Goal: Information Seeking & Learning: Learn about a topic

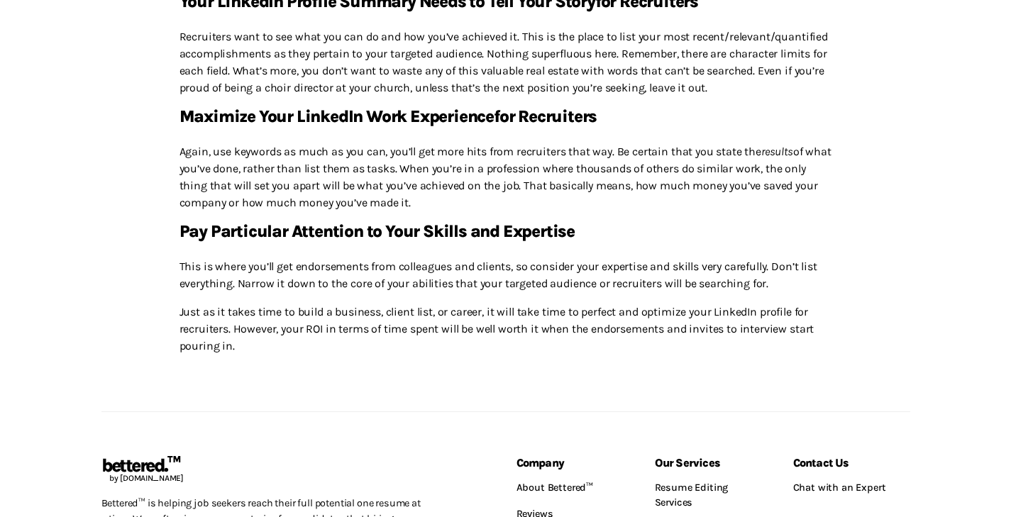
scroll to position [821, 0]
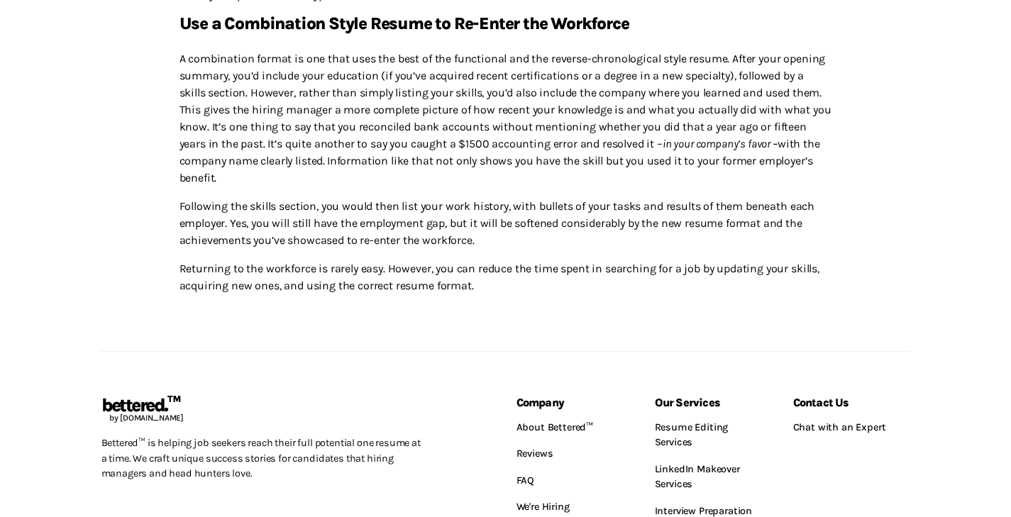
scroll to position [1074, 0]
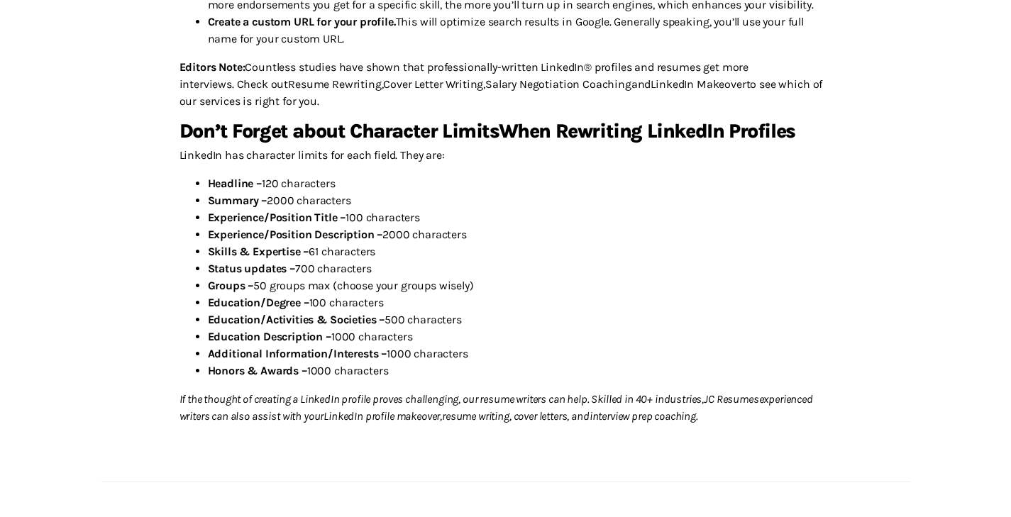
scroll to position [648, 0]
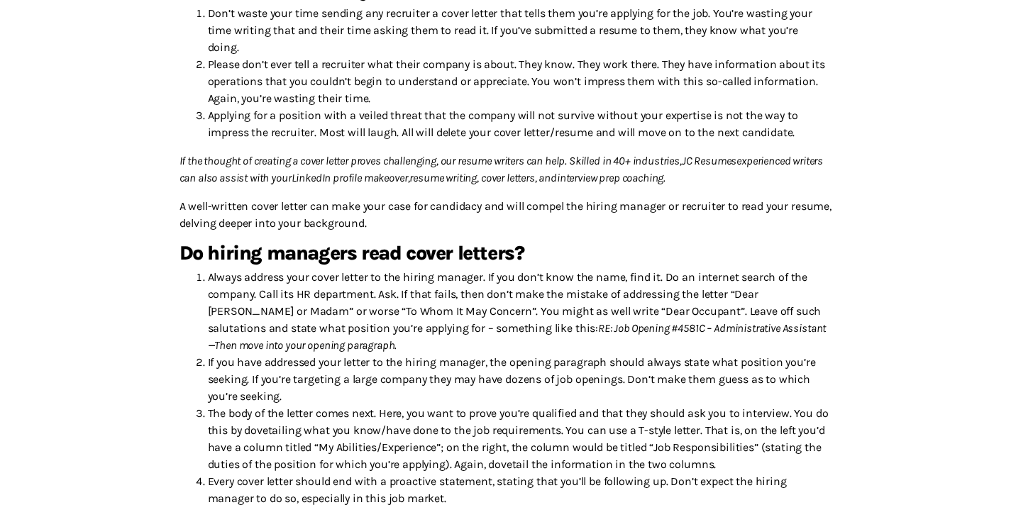
scroll to position [506, 0]
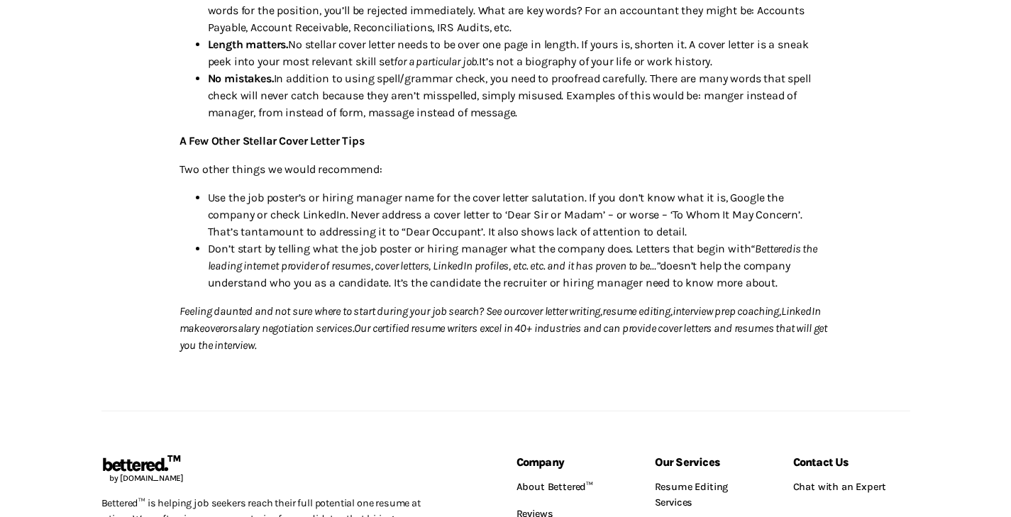
scroll to position [378, 0]
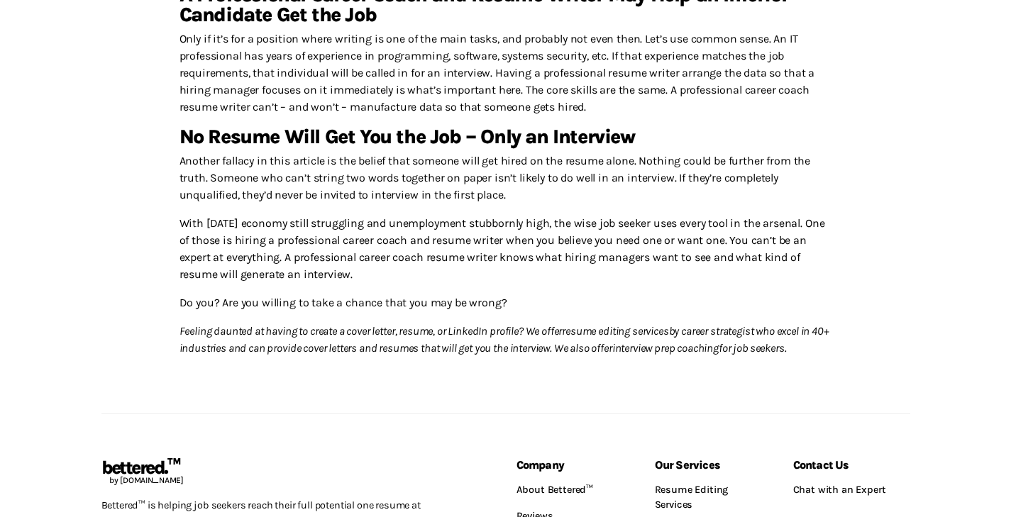
scroll to position [1347, 0]
